Goal: Register for event/course

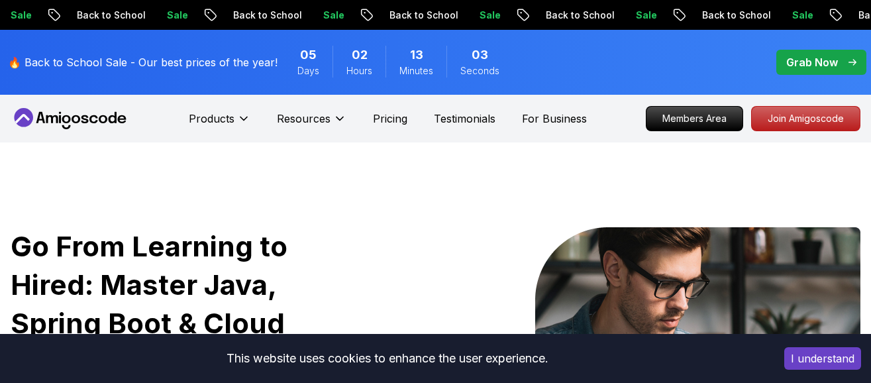
scroll to position [398, 0]
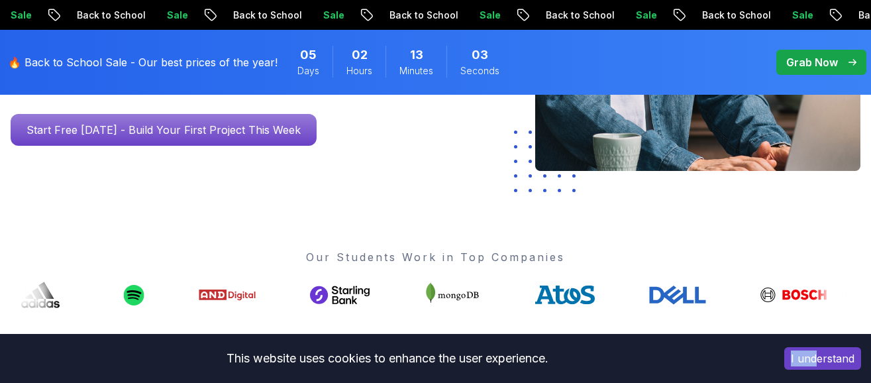
click at [814, 344] on div "I understand" at bounding box center [823, 358] width 97 height 42
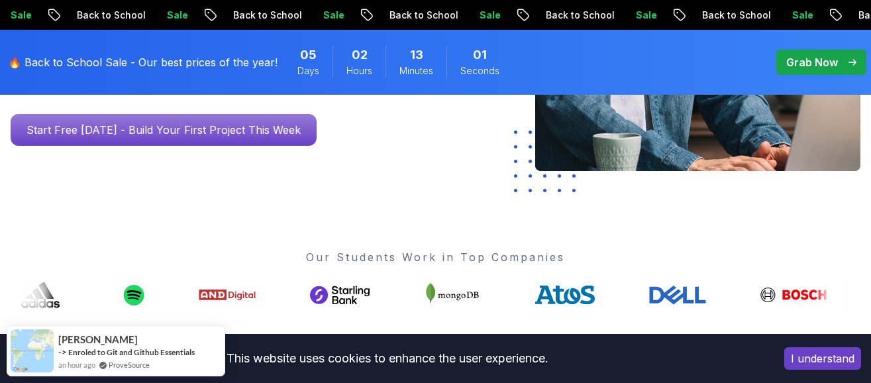
click at [835, 347] on div "I understand" at bounding box center [823, 358] width 97 height 42
click at [831, 358] on button "I understand" at bounding box center [822, 358] width 77 height 23
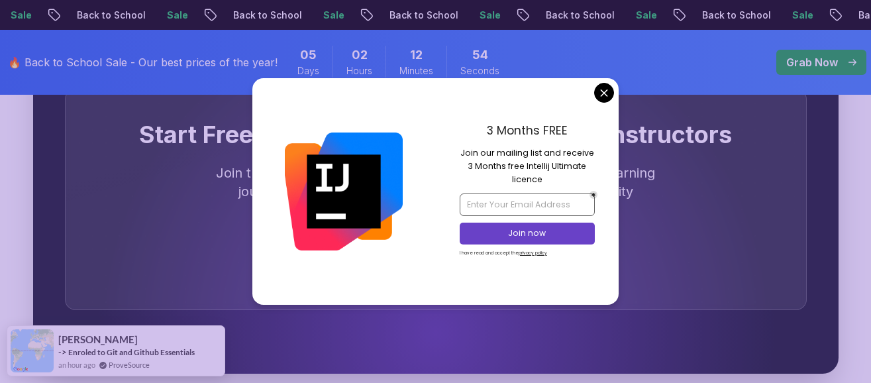
scroll to position [4042, 0]
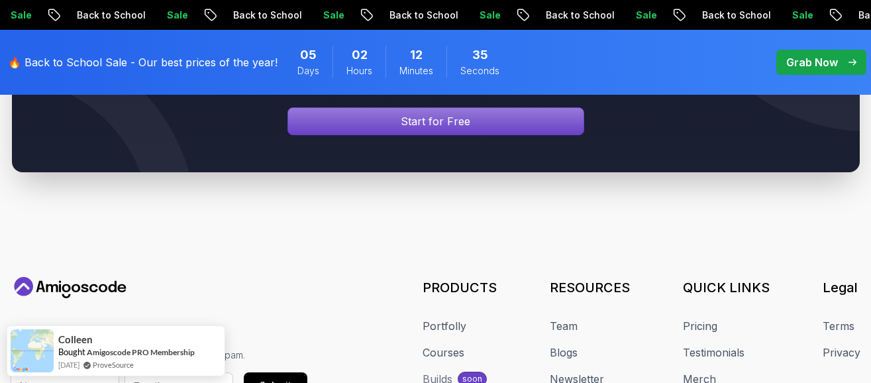
scroll to position [5168, 0]
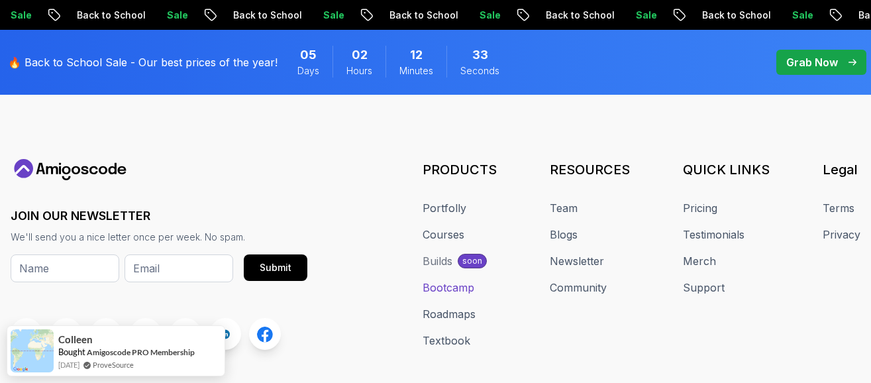
click at [448, 280] on link "Bootcamp" at bounding box center [449, 288] width 52 height 16
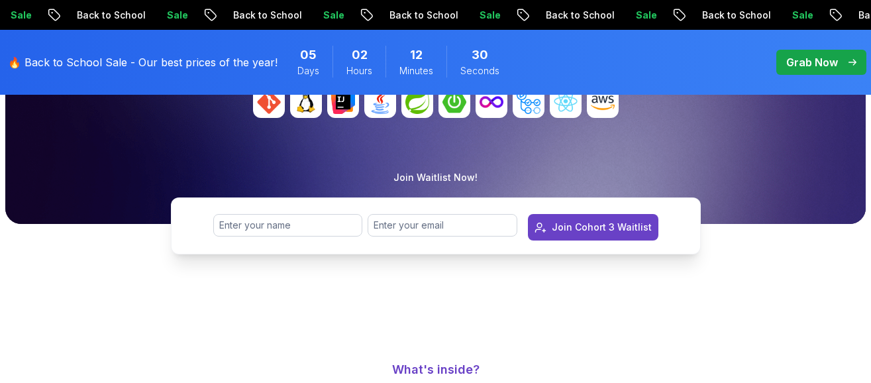
scroll to position [331, 0]
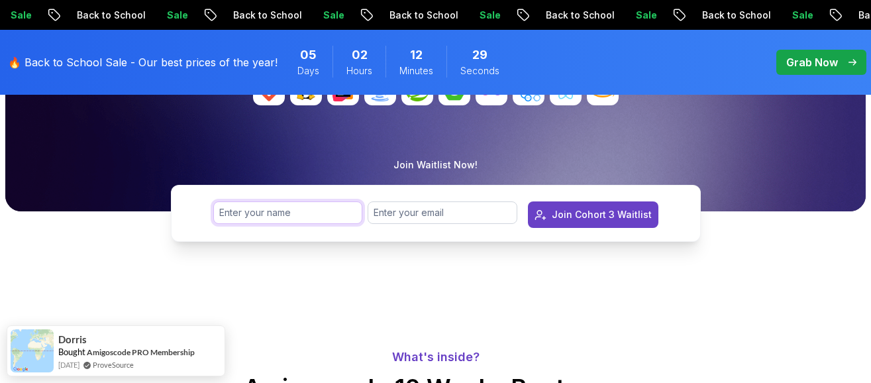
click at [250, 215] on input "text" at bounding box center [288, 212] width 150 height 23
type input "[PERSON_NAME]"
click at [449, 211] on input "email" at bounding box center [443, 212] width 150 height 23
type input "[EMAIL_ADDRESS][DOMAIN_NAME]"
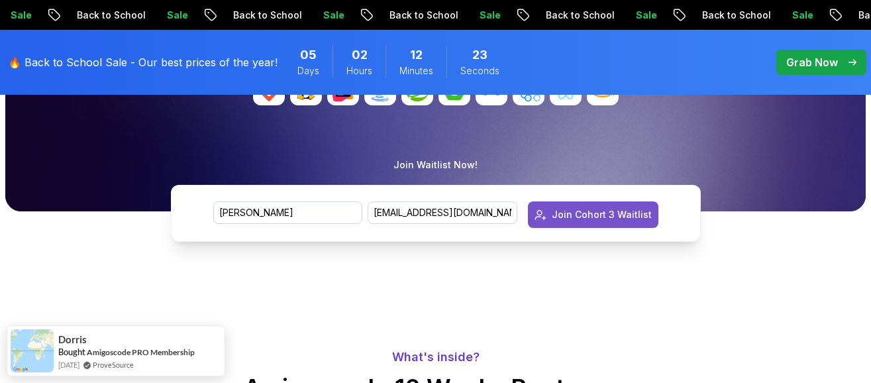
click at [570, 215] on div "Join Cohort 3 Waitlist" at bounding box center [602, 214] width 100 height 13
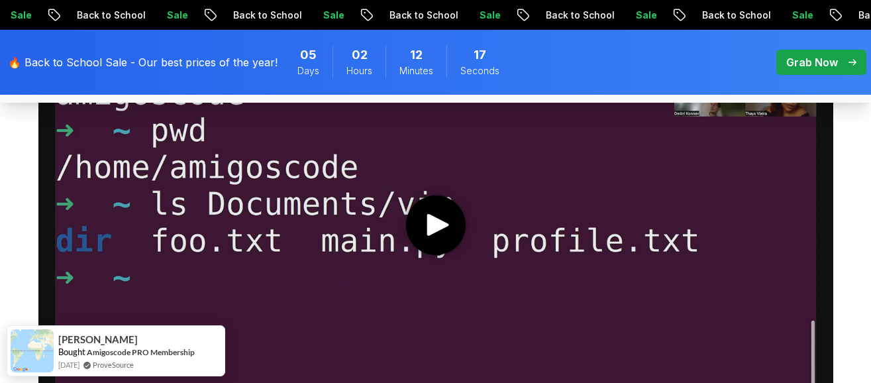
scroll to position [795, 0]
click at [445, 223] on icon "play" at bounding box center [438, 224] width 22 height 22
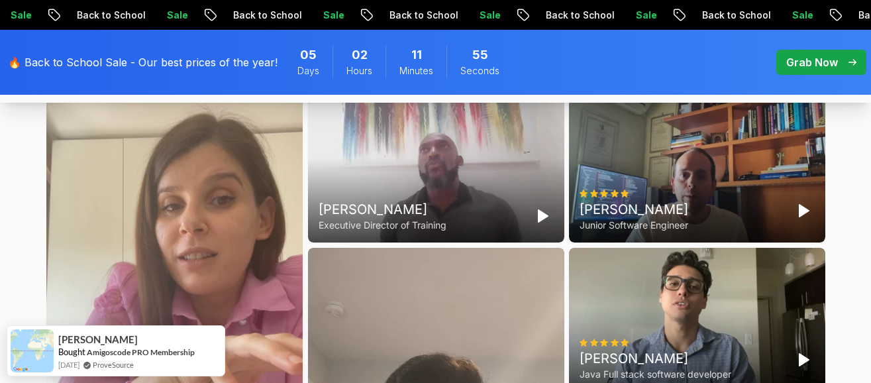
scroll to position [3710, 0]
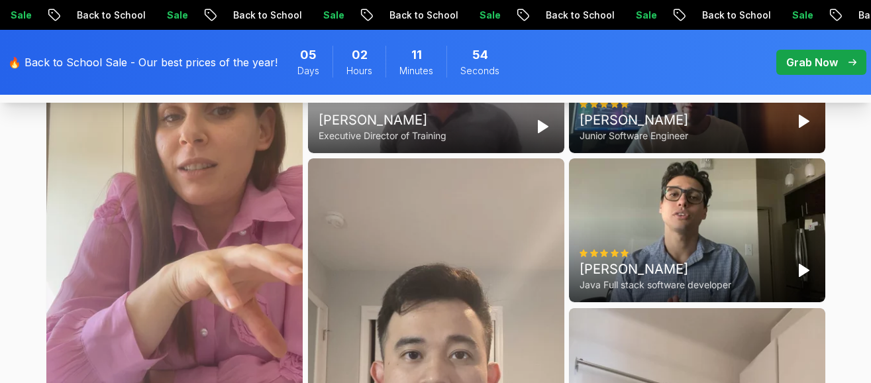
click at [191, 241] on div "[PERSON_NAME] Senior Software Engineer" at bounding box center [174, 236] width 256 height 455
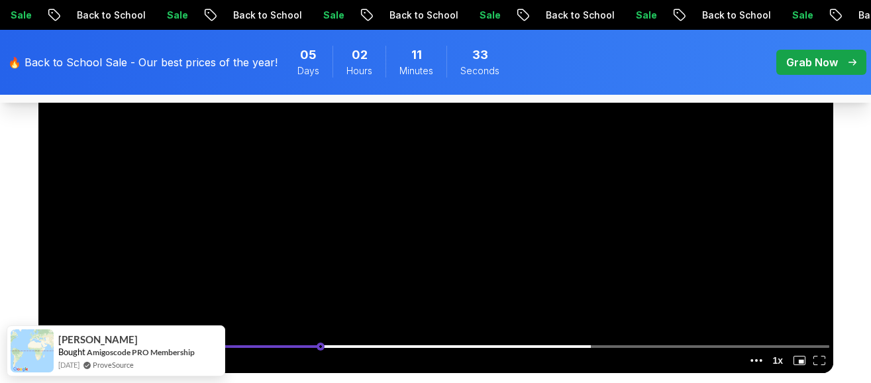
scroll to position [928, 0]
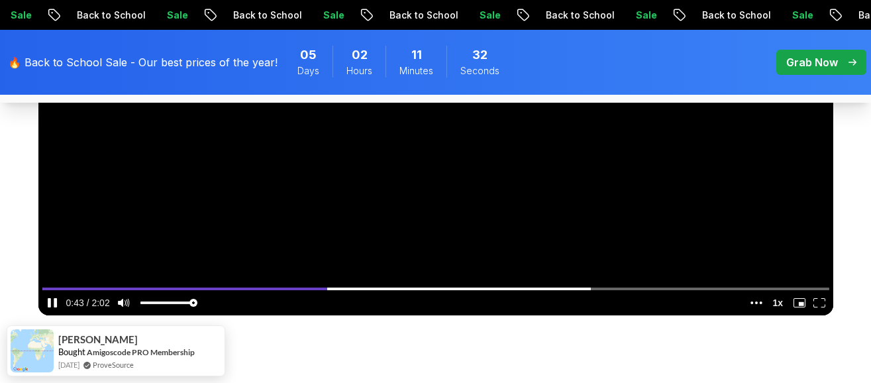
click at [820, 299] on icon "enter fullscreen mode" at bounding box center [820, 302] width 12 height 9
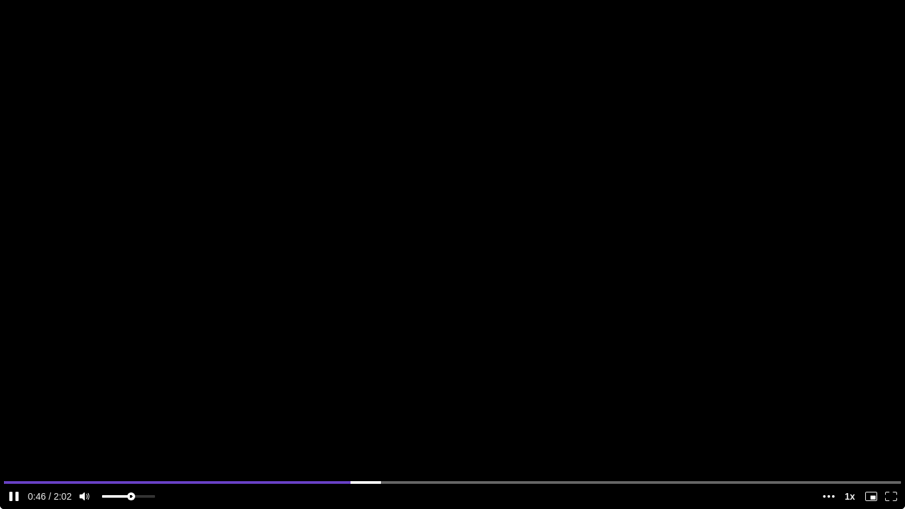
type input "0.543996871333594"
click at [130, 382] on input "volume" at bounding box center [128, 499] width 53 height 22
click at [453, 345] on video at bounding box center [452, 254] width 905 height 509
click at [871, 382] on icon "enter fullscreen mode" at bounding box center [891, 496] width 12 height 9
click at [871, 382] on media-fullscreen-button "enter fullscreen mode" at bounding box center [891, 496] width 20 height 17
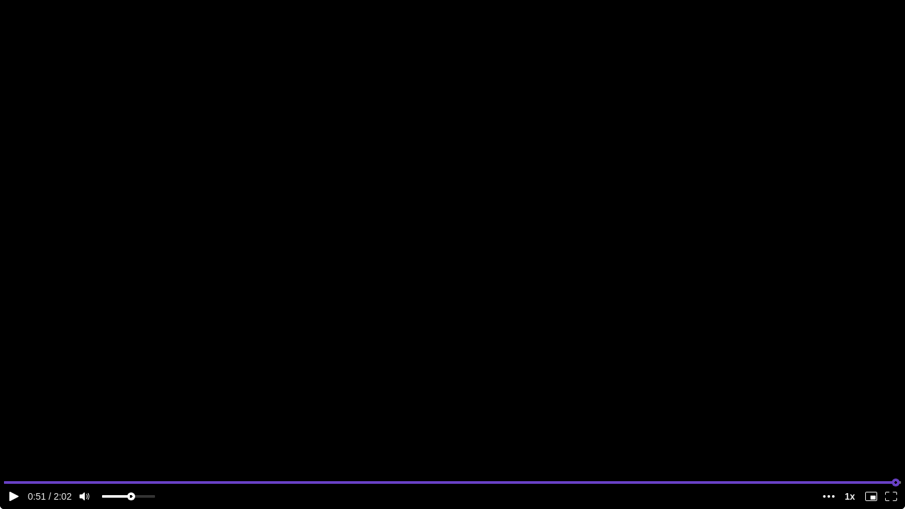
click at [871, 382] on input "seek" at bounding box center [452, 482] width 897 height 17
click at [871, 382] on icon "enter fullscreen mode" at bounding box center [891, 496] width 12 height 9
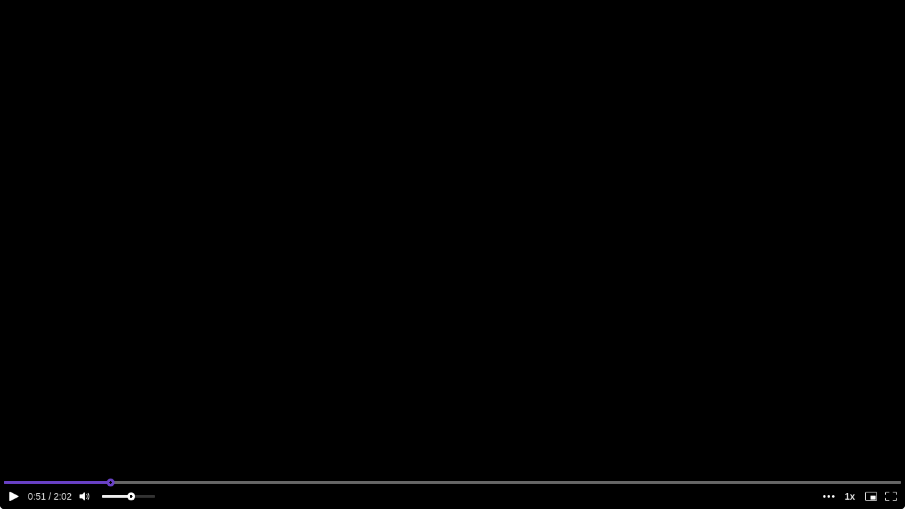
click at [111, 382] on input "seek" at bounding box center [452, 482] width 897 height 17
click at [871, 382] on icon "enter fullscreen mode" at bounding box center [891, 496] width 12 height 9
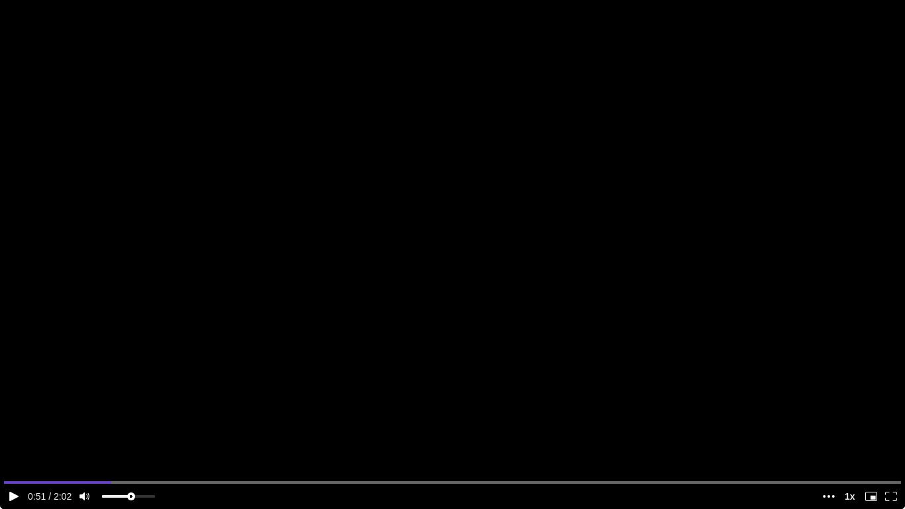
click at [871, 382] on icon "enter picture in picture mode" at bounding box center [871, 496] width 12 height 9
click at [871, 382] on icon "enter fullscreen mode" at bounding box center [891, 496] width 12 height 9
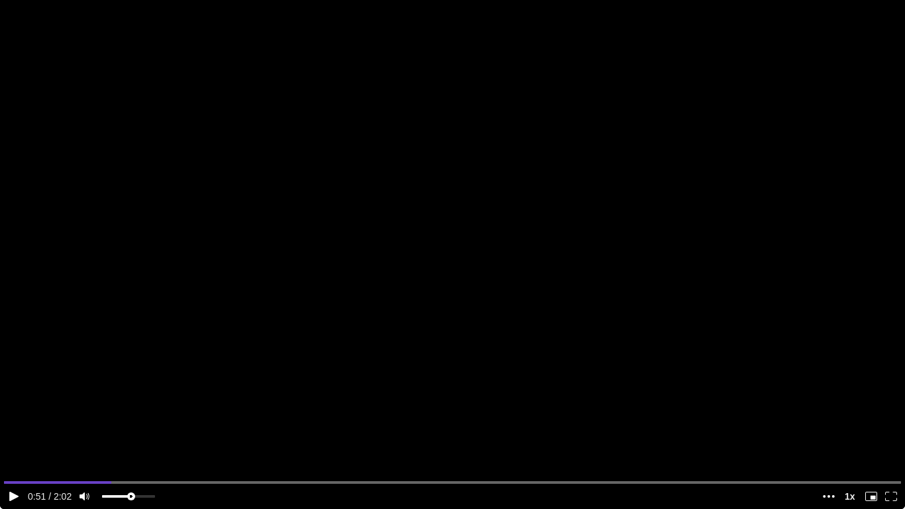
click at [871, 382] on icon "enter fullscreen mode" at bounding box center [891, 496] width 12 height 9
click at [871, 376] on video at bounding box center [452, 254] width 905 height 509
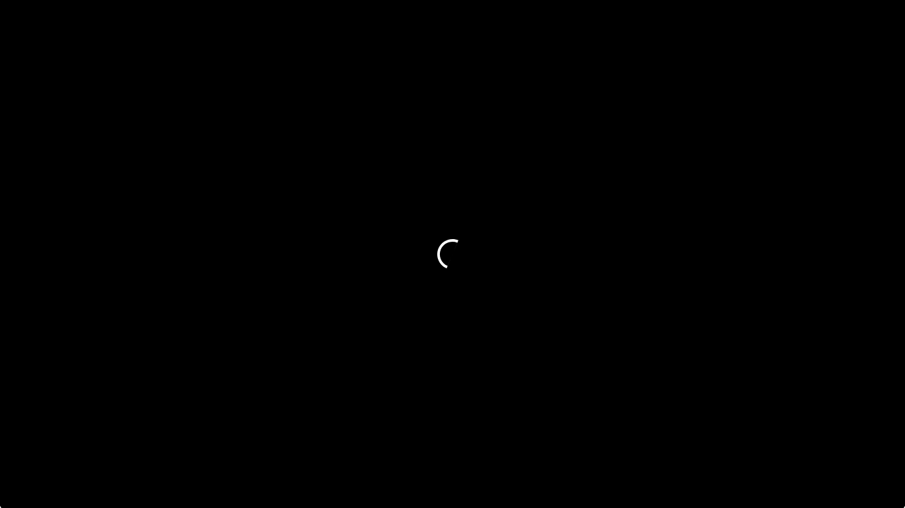
click at [871, 374] on video at bounding box center [452, 254] width 905 height 509
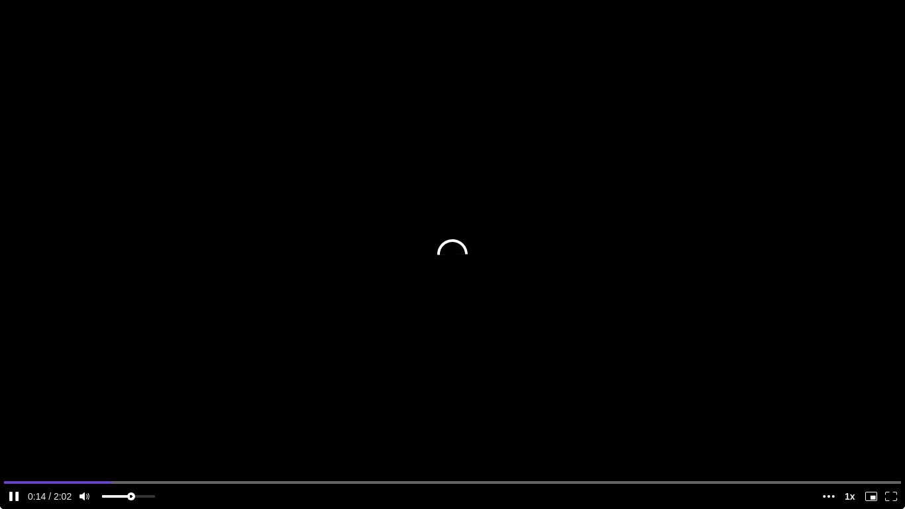
drag, startPoint x: 477, startPoint y: 345, endPoint x: 470, endPoint y: 341, distance: 7.7
click at [468, 339] on video at bounding box center [452, 254] width 905 height 509
click at [20, 382] on media-play-button "play" at bounding box center [14, 496] width 20 height 17
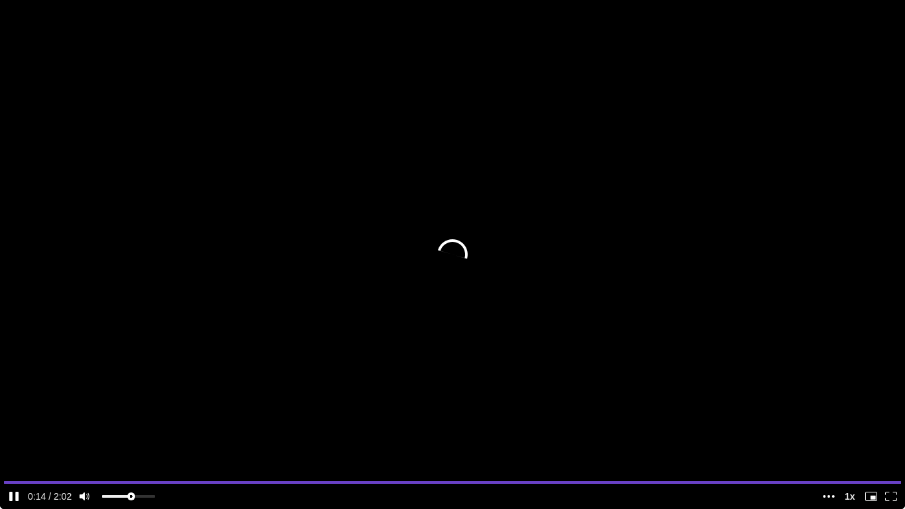
drag, startPoint x: 902, startPoint y: 482, endPoint x: 896, endPoint y: 492, distance: 11.6
click at [871, 382] on input "seek" at bounding box center [452, 482] width 897 height 17
click at [871, 382] on icon "enter fullscreen mode" at bounding box center [895, 493] width 4 height 3
type input "0.778453548759377"
click at [702, 382] on input "seek" at bounding box center [452, 482] width 897 height 17
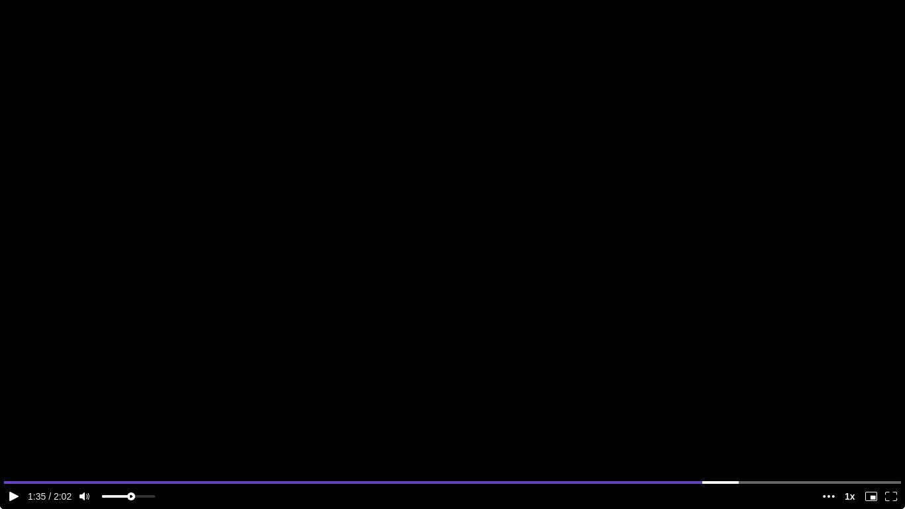
click at [871, 382] on icon "enter fullscreen mode" at bounding box center [891, 496] width 12 height 9
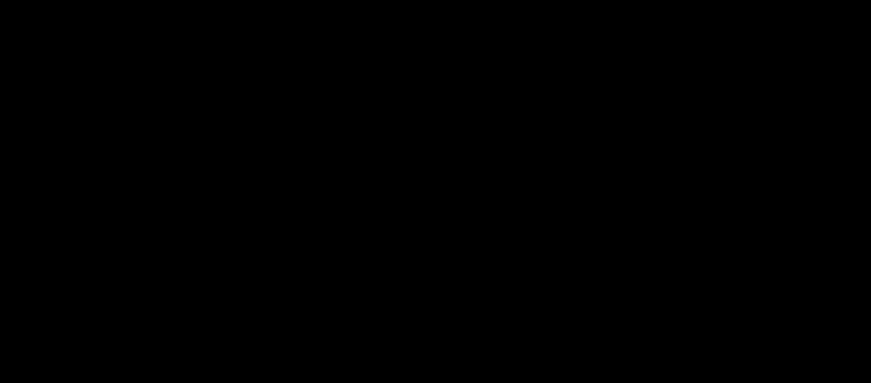
scroll to position [3710, 0]
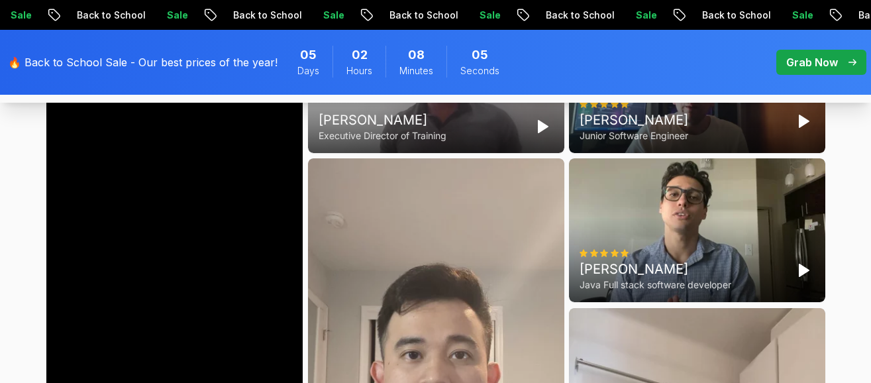
click at [253, 213] on div "[PERSON_NAME] Senior Software Engineer" at bounding box center [174, 236] width 256 height 455
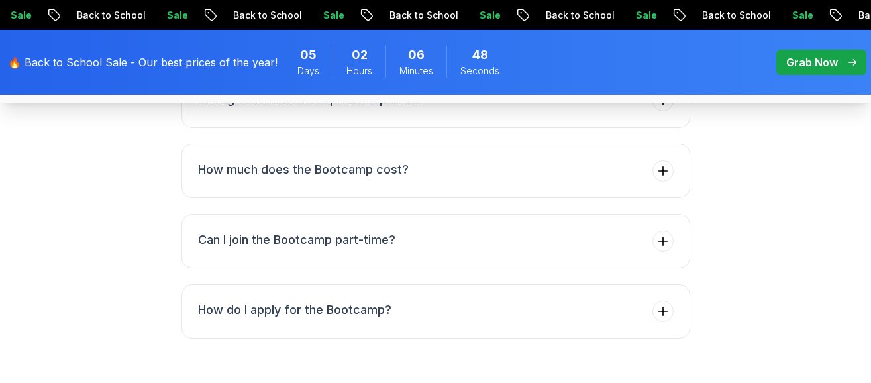
scroll to position [5499, 0]
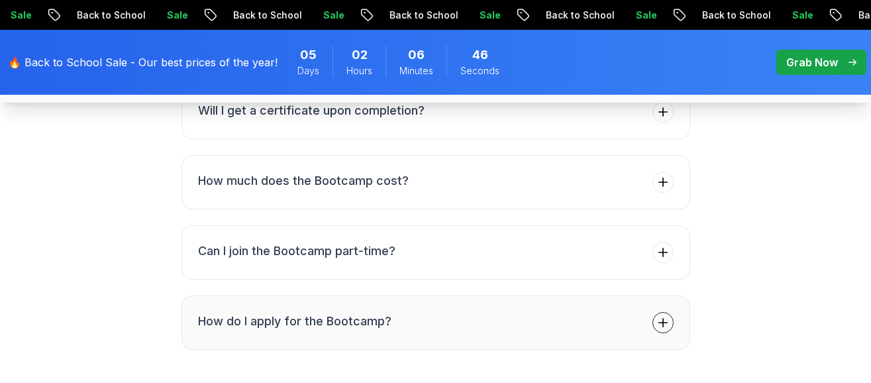
click at [659, 321] on span at bounding box center [663, 322] width 21 height 21
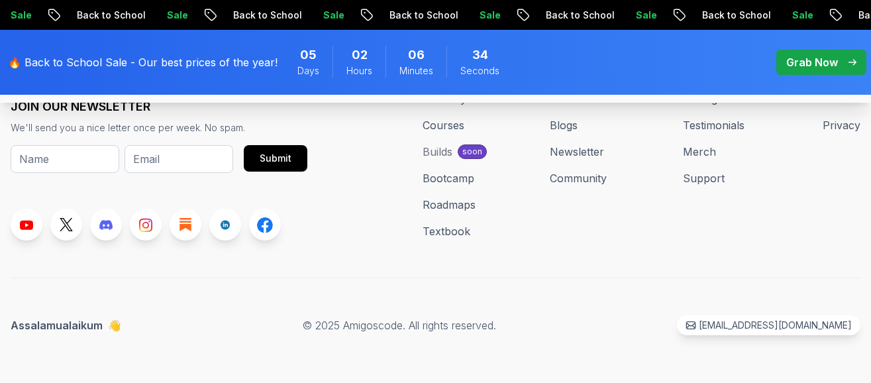
scroll to position [6692, 0]
